Goal: Ask a question: Seek information or help from site administrators or community

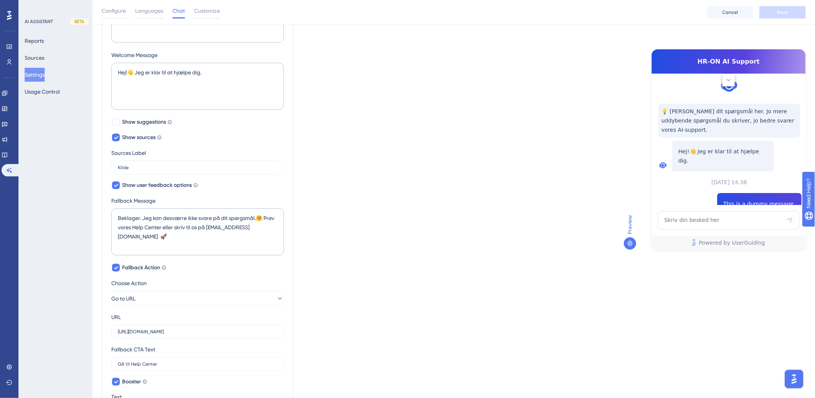
scroll to position [49, 0]
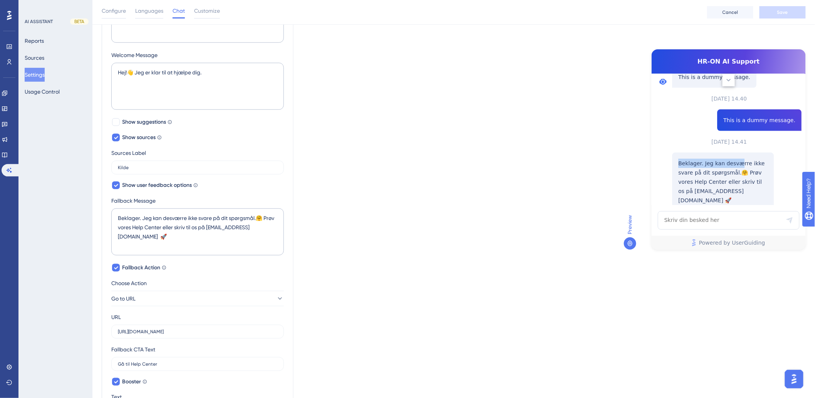
drag, startPoint x: 691, startPoint y: 148, endPoint x: 737, endPoint y: 142, distance: 46.6
click at [737, 159] on p "Beklager. Jeg kan desværre ikke svare på dit spørgsmål.🤗 Prøv vores Help Center…" at bounding box center [722, 182] width 89 height 46
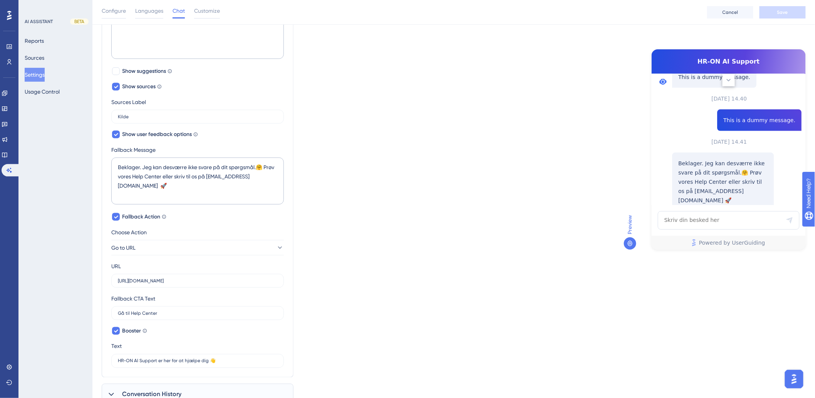
scroll to position [295, 0]
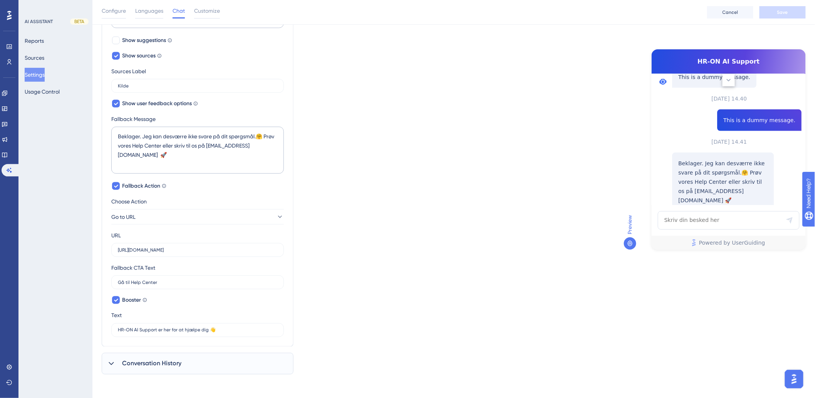
click at [541, 168] on div "Which language version do you want to edit? Danish Chat Widget AI Assistant Nam…" at bounding box center [454, 64] width 704 height 620
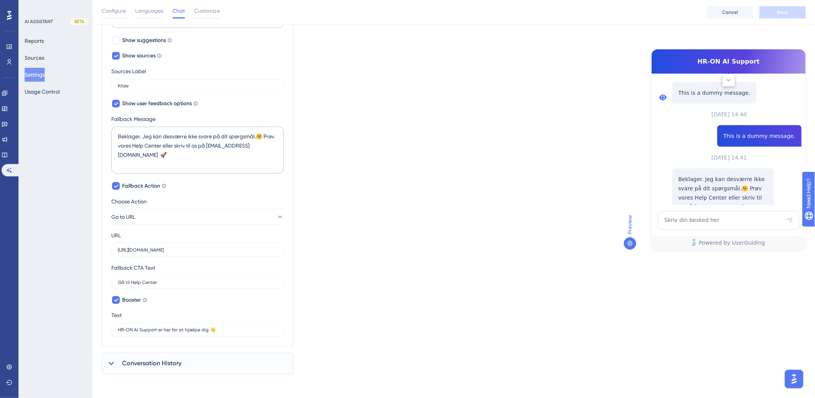
scroll to position [171, 0]
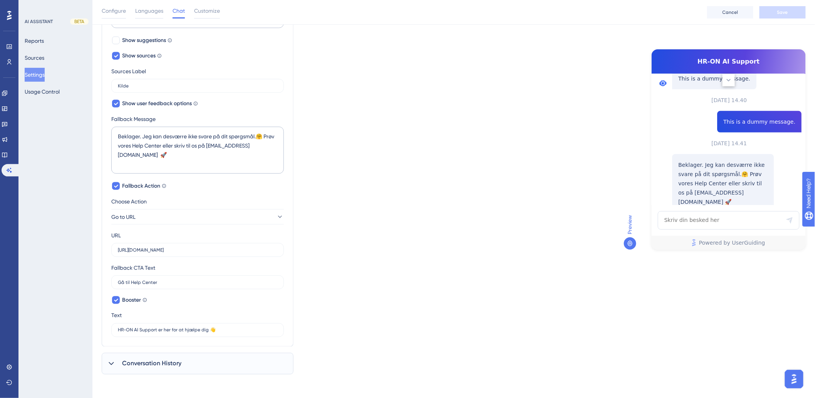
drag, startPoint x: 726, startPoint y: 240, endPoint x: 727, endPoint y: 269, distance: 28.9
click at [722, 280] on div "Which language version do you want to edit? Danish Chat Widget AI Assistant Nam…" at bounding box center [454, 64] width 704 height 620
click at [794, 379] on img "Open AI Assistant Launcher" at bounding box center [794, 379] width 14 height 14
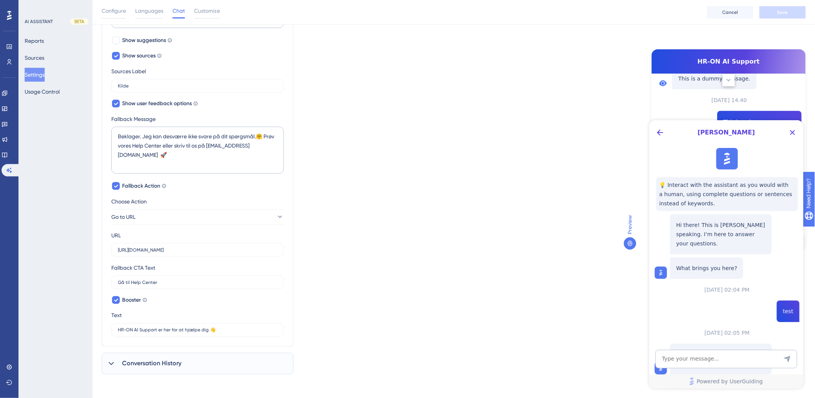
scroll to position [0, 0]
click at [747, 358] on textarea "AI Assistant Text Input" at bounding box center [726, 358] width 142 height 18
type textarea "o"
type textarea "kan vi fjerne "Powered by Userguiding i bunden af vores AI?"
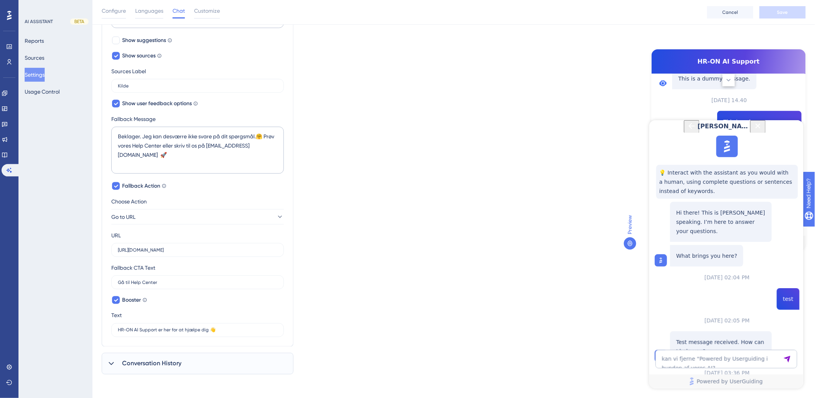
scroll to position [198, 0]
click at [690, 350] on textarea "kan vi fjerne "Powered by Userguiding i bunden af vores AI?" at bounding box center [726, 358] width 142 height 18
type textarea "Vi har en betalt version"
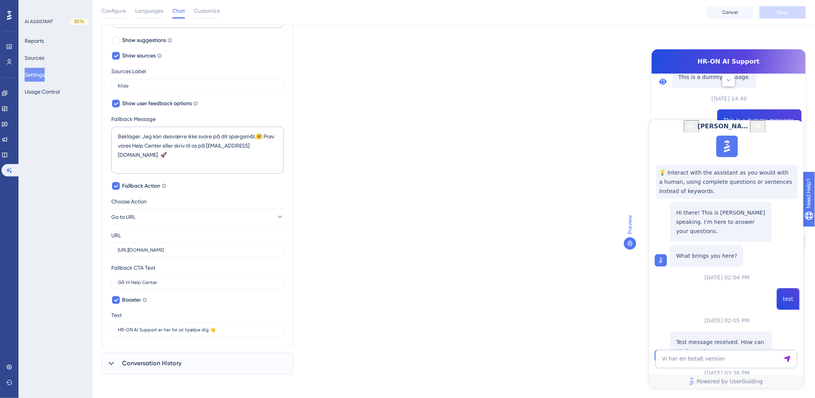
drag, startPoint x: 717, startPoint y: 283, endPoint x: 740, endPoint y: 283, distance: 22.7
drag, startPoint x: 700, startPoint y: 289, endPoint x: 757, endPoint y: 287, distance: 56.6
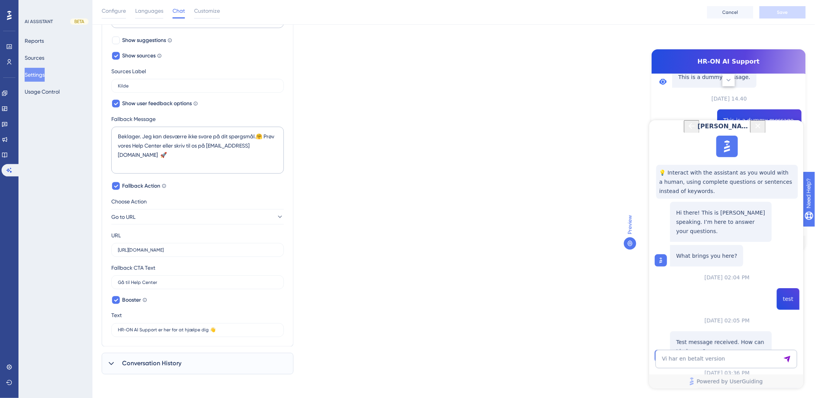
drag, startPoint x: 703, startPoint y: 273, endPoint x: 724, endPoint y: 279, distance: 22.2
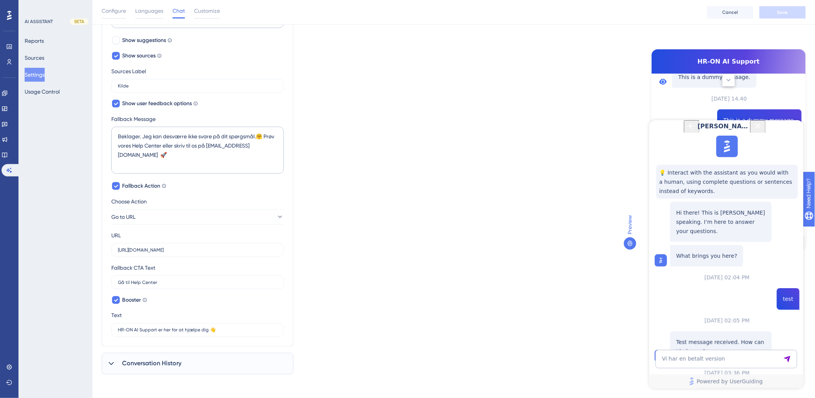
click at [687, 130] on icon "Back Button" at bounding box center [691, 125] width 9 height 9
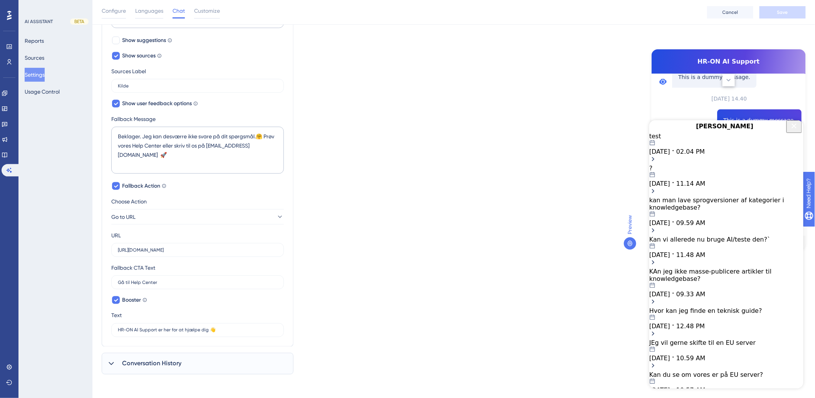
scroll to position [135, 0]
click at [793, 130] on icon "Close Button" at bounding box center [793, 125] width 9 height 9
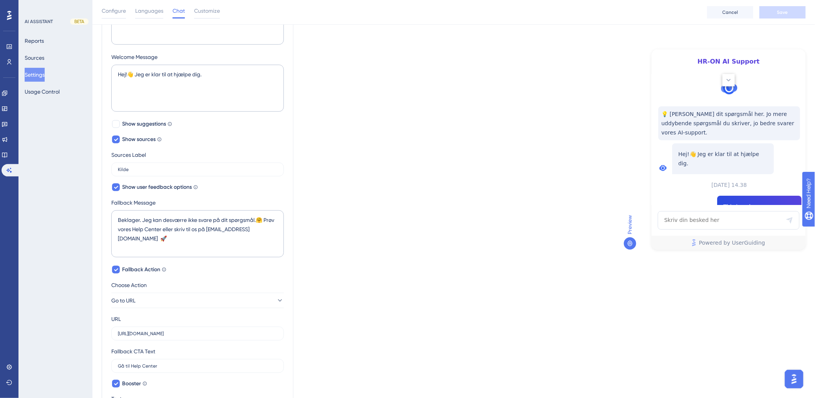
scroll to position [124, 0]
